Goal: Information Seeking & Learning: Learn about a topic

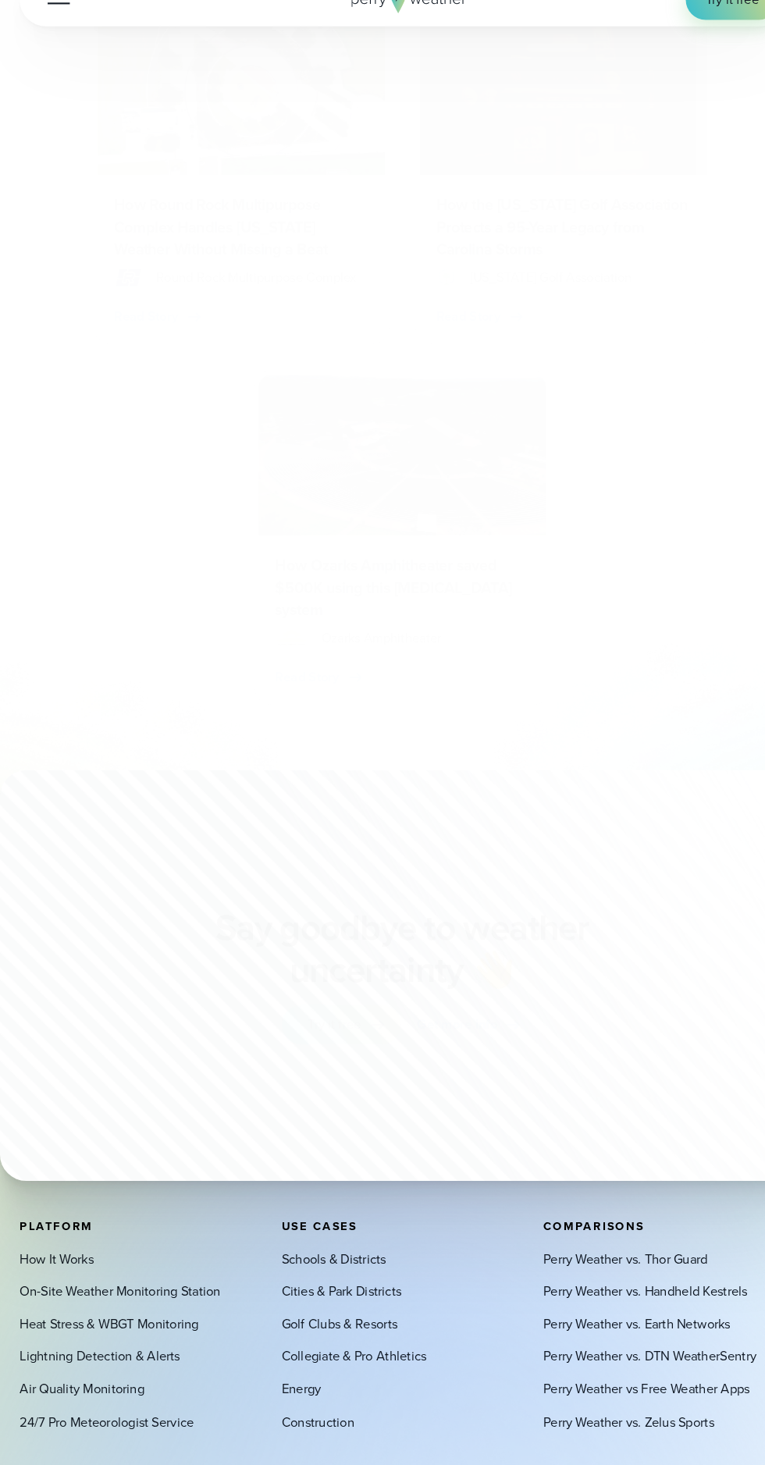
scroll to position [10783, 0]
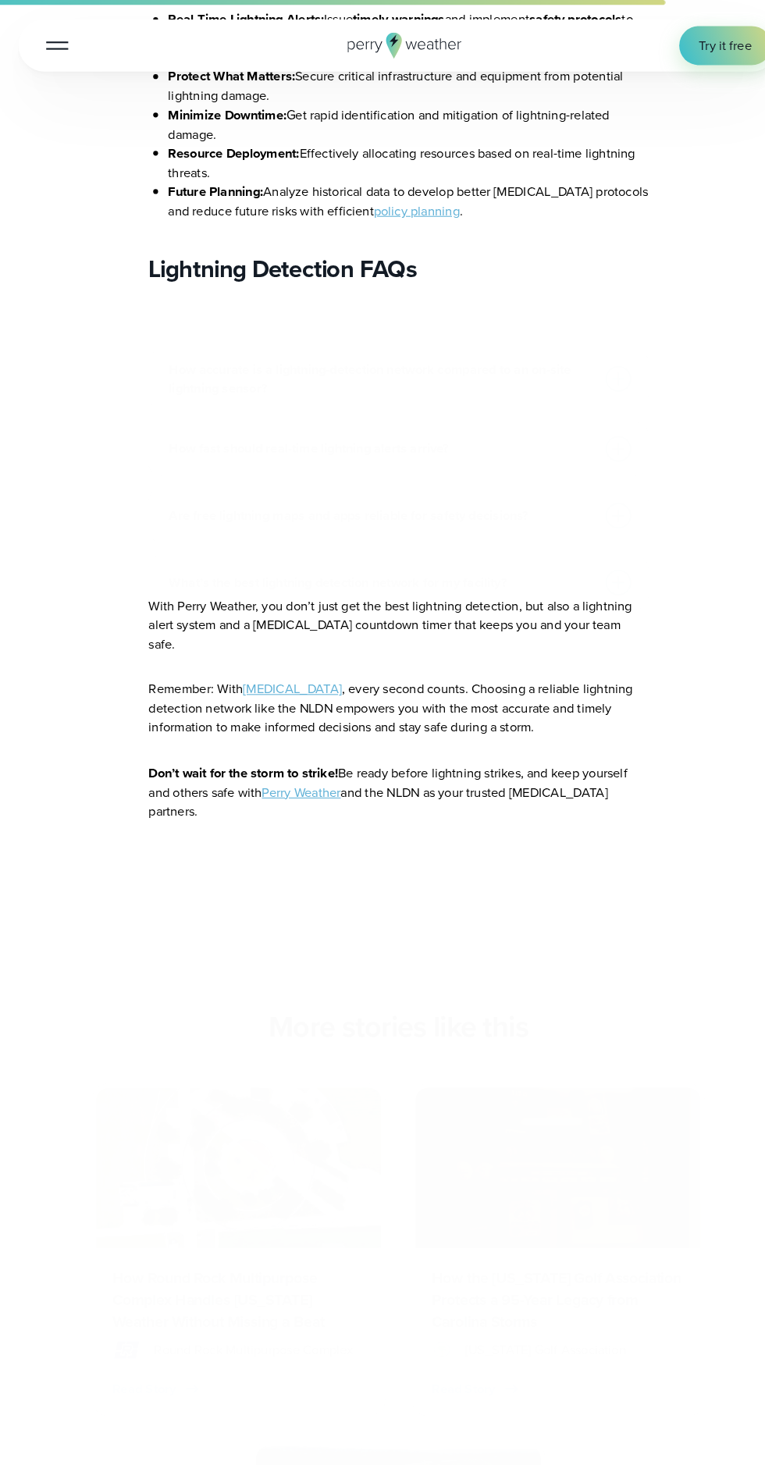
scroll to position [9795, 0]
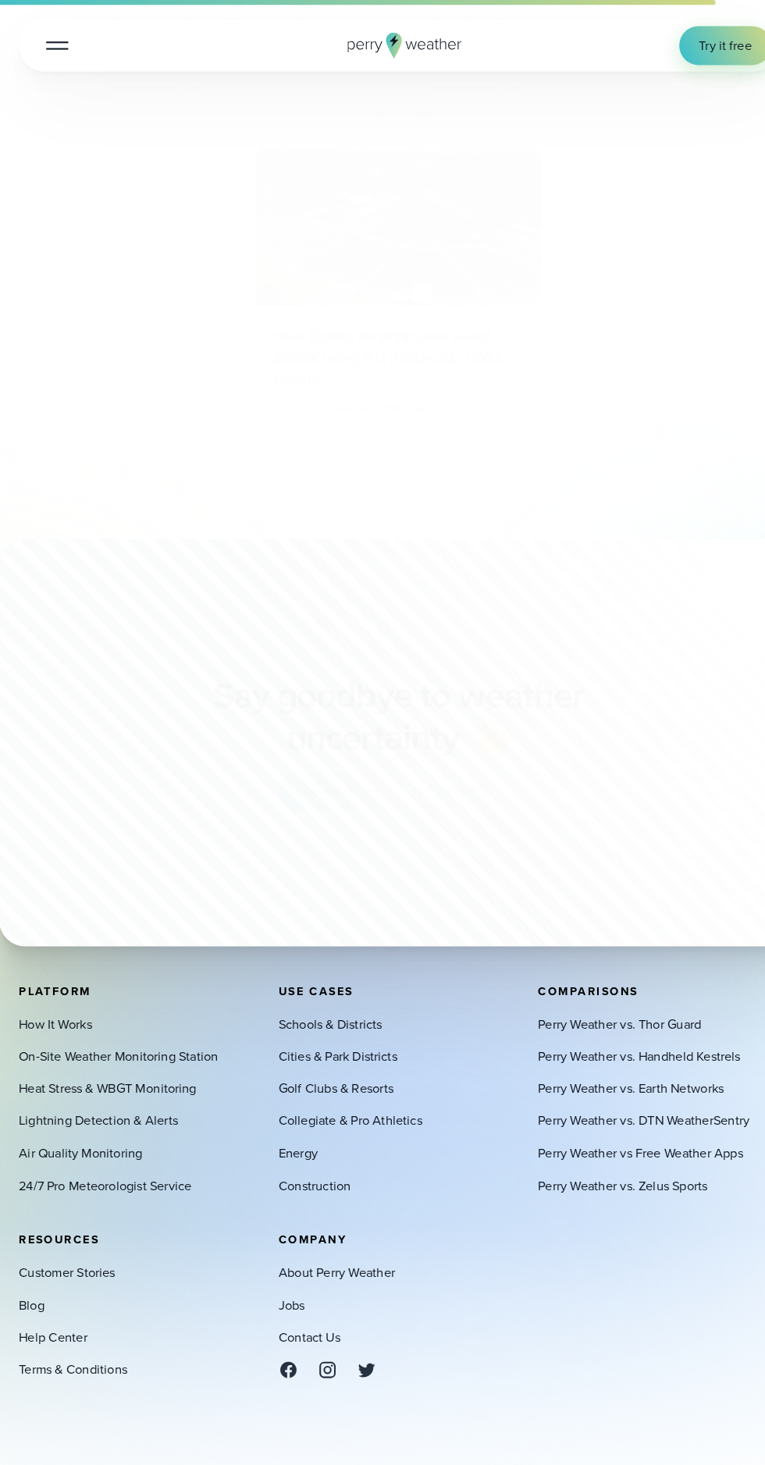
scroll to position [11232, 0]
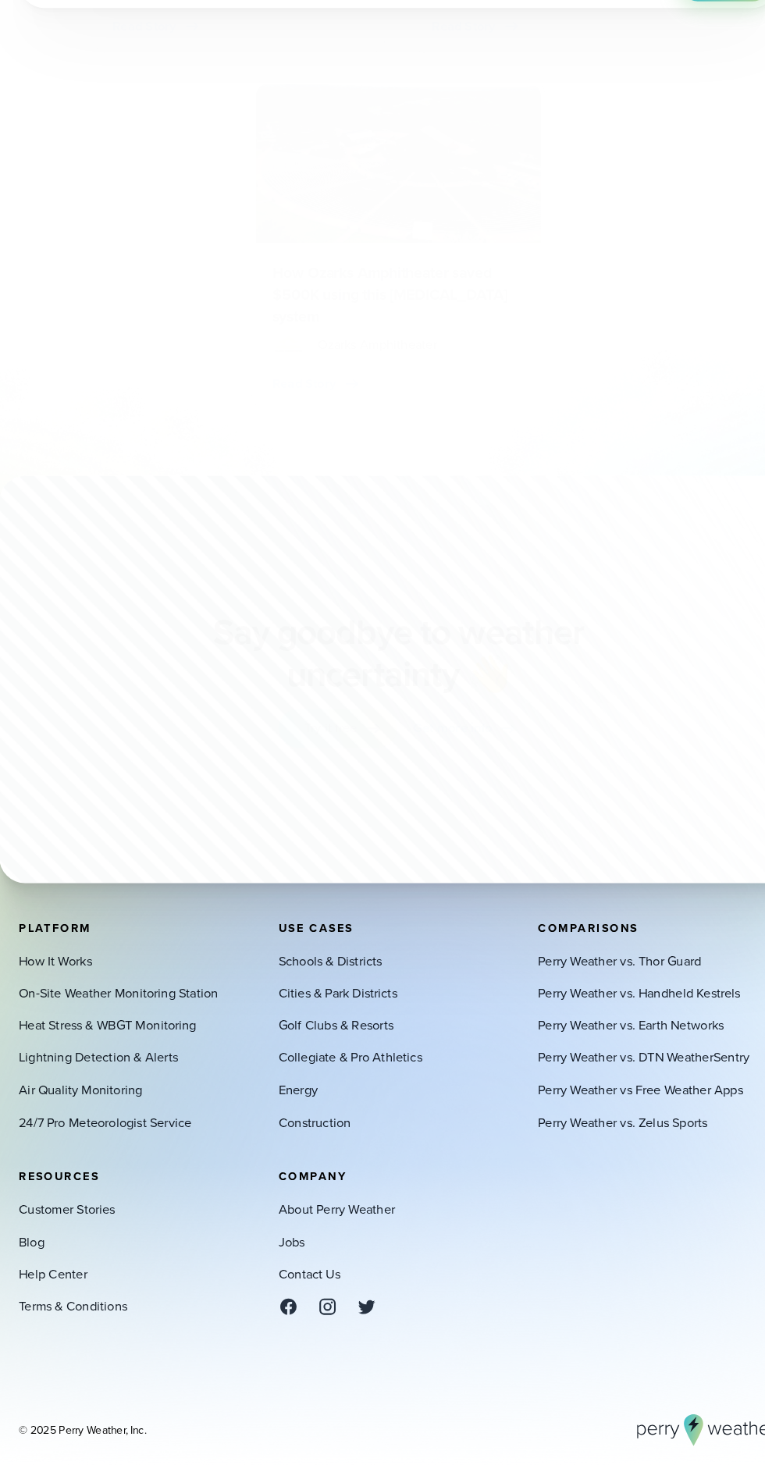
scroll to position [11942, 0]
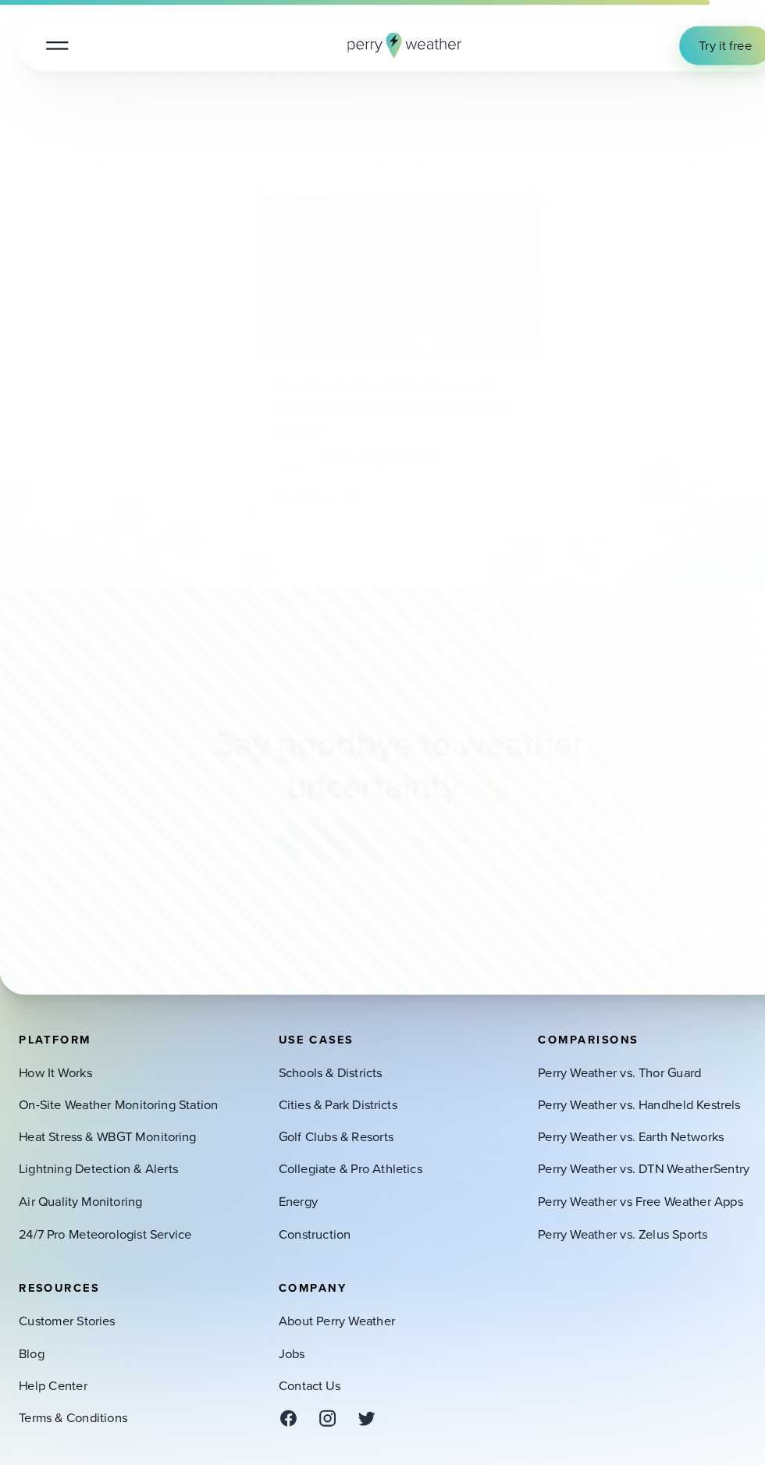
scroll to position [10995, 0]
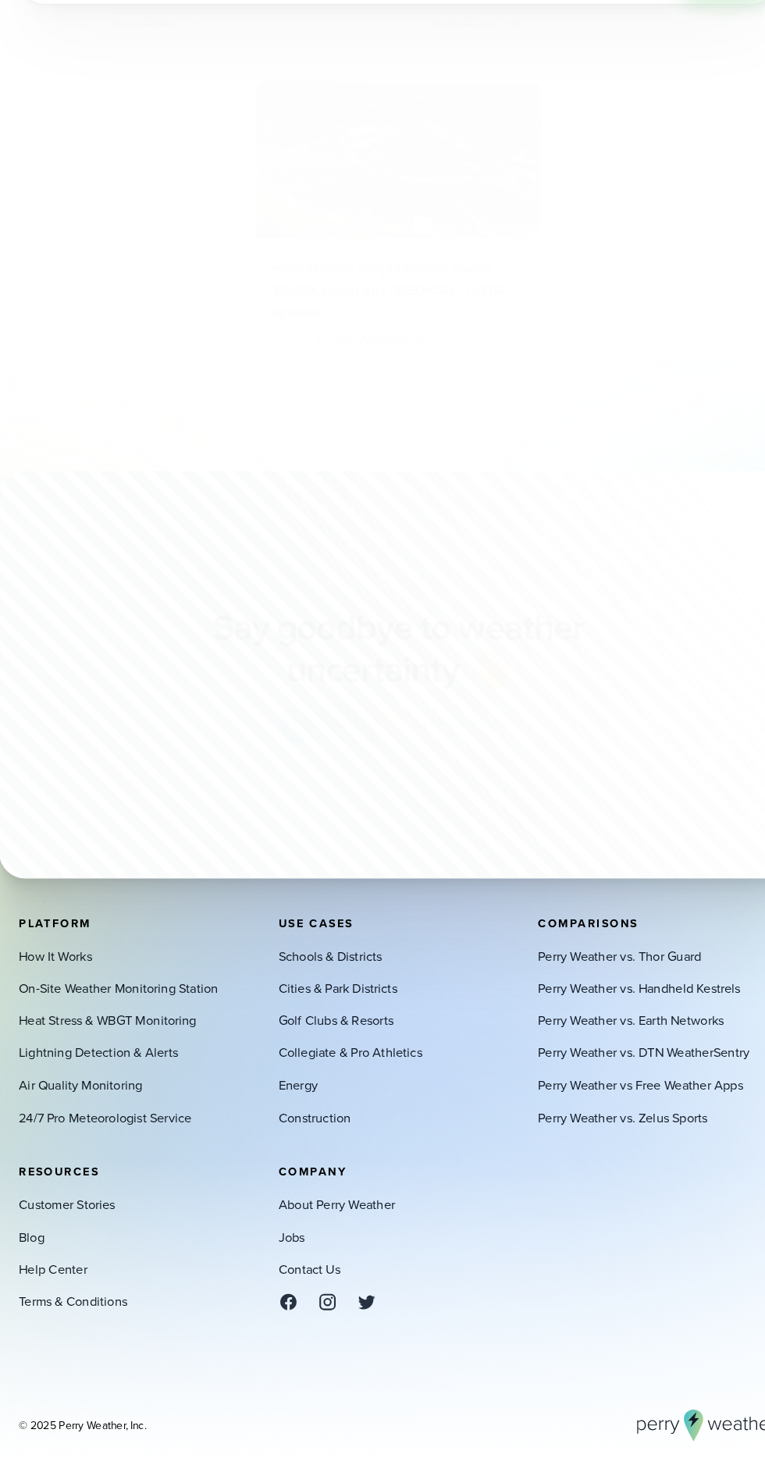
scroll to position [16315, 0]
